Goal: Task Accomplishment & Management: Complete application form

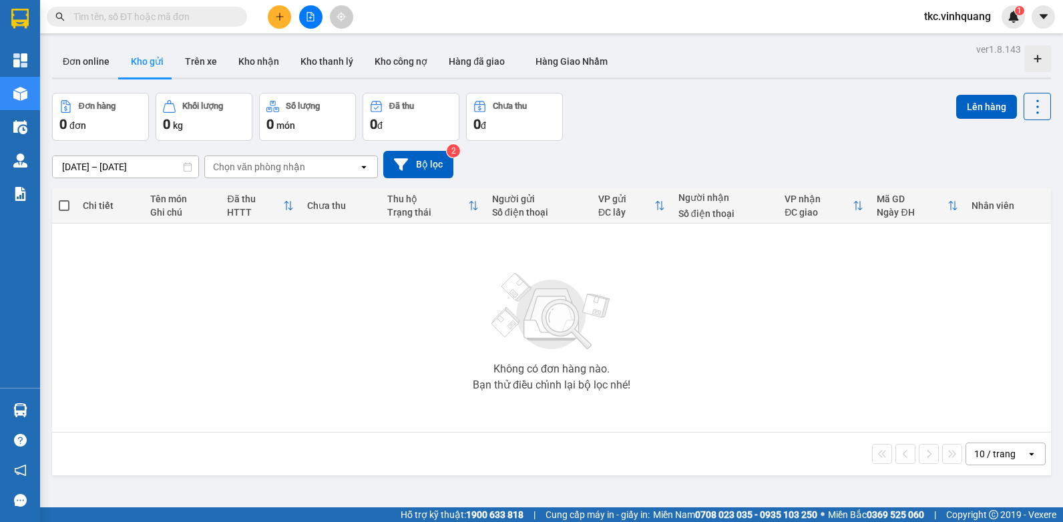
click at [186, 16] on input "text" at bounding box center [152, 16] width 158 height 15
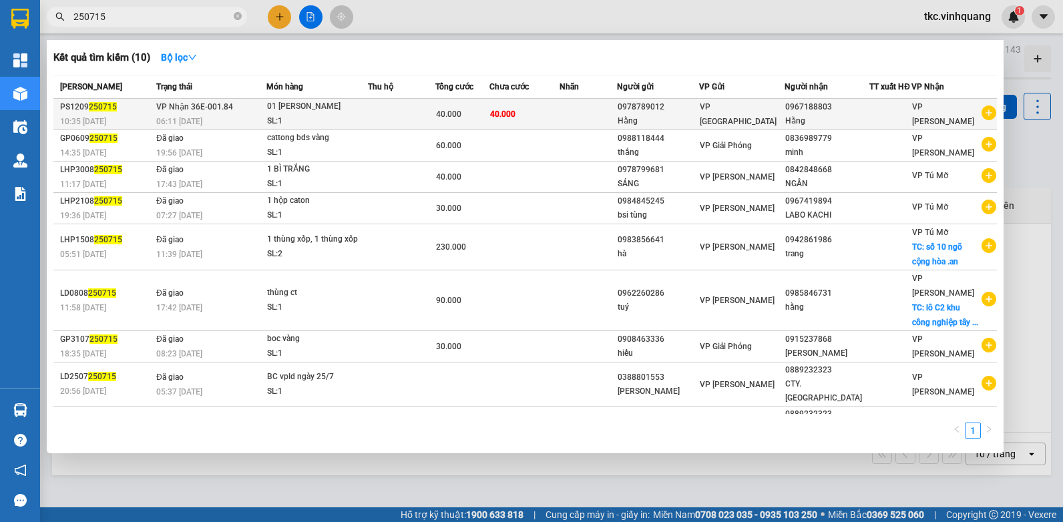
type input "250715"
click at [262, 121] on td "VP Nhận 36E-001.84 06:11 [DATE]" at bounding box center [210, 114] width 114 height 31
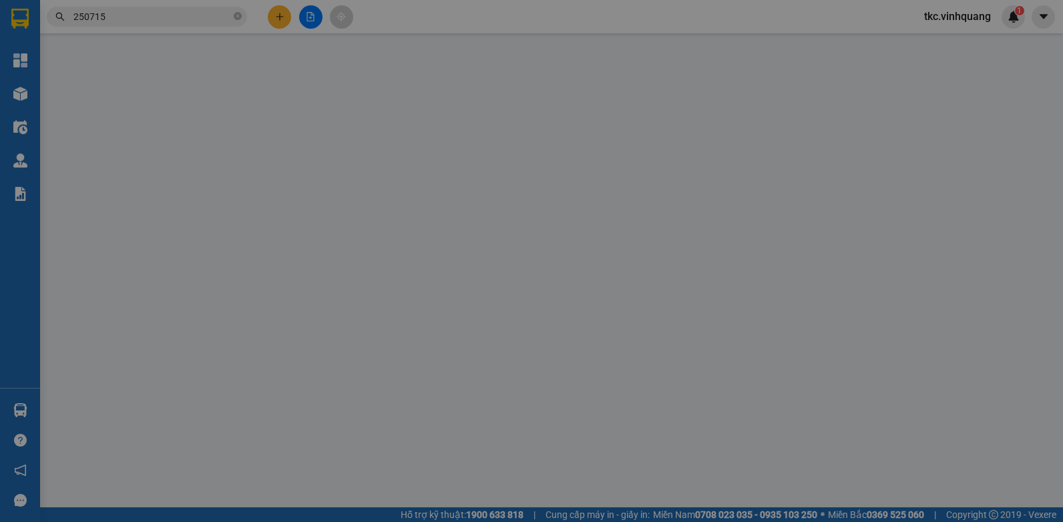
type input "0978789012"
type input "Hằng"
type input "0967188803"
type input "Hằng"
type input "40.000"
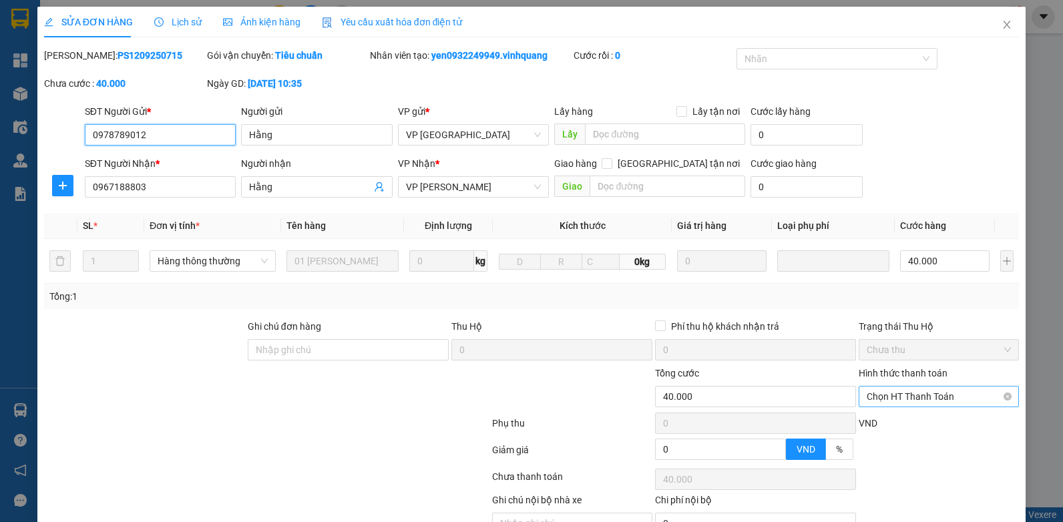
click at [921, 393] on span "Chọn HT Thanh Toán" at bounding box center [939, 397] width 144 height 20
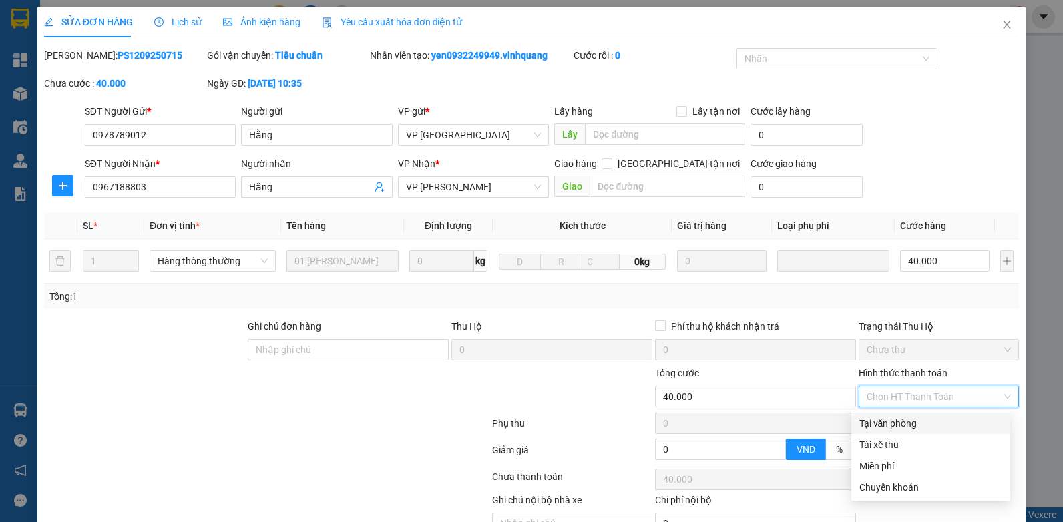
click at [887, 425] on div "Tại văn phòng" at bounding box center [930, 423] width 143 height 15
type input "0"
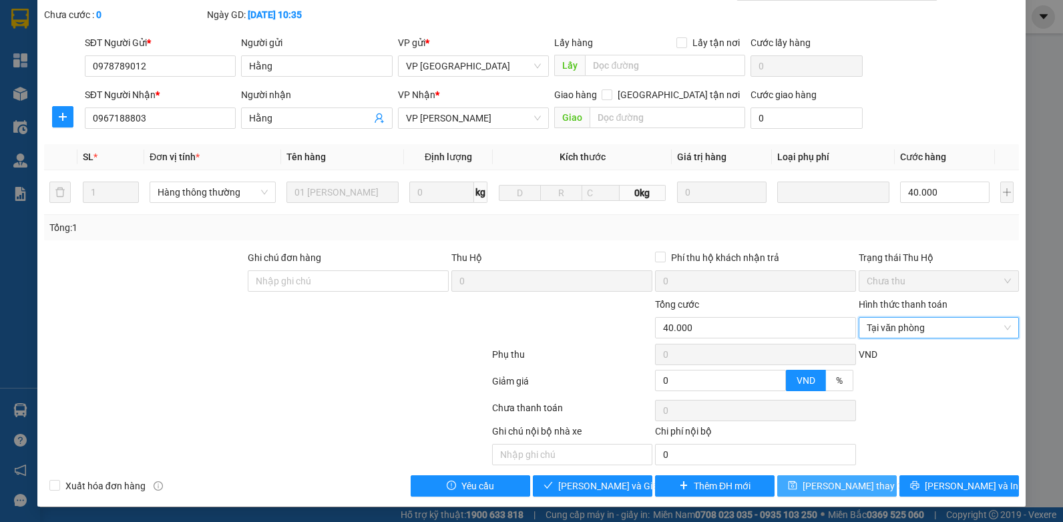
scroll to position [69, 0]
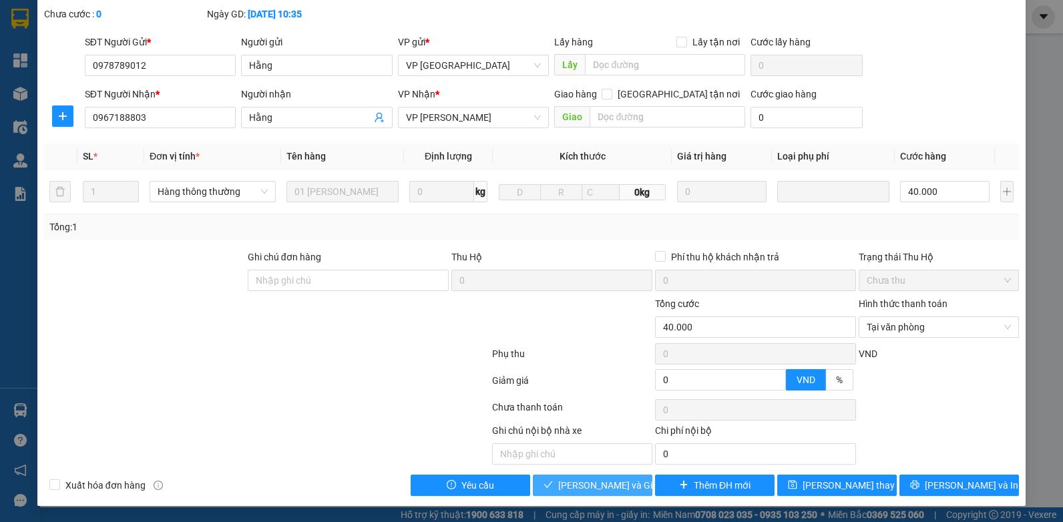
click at [591, 487] on span "[PERSON_NAME] và Giao hàng" at bounding box center [622, 485] width 128 height 15
